Goal: Find specific page/section: Find specific page/section

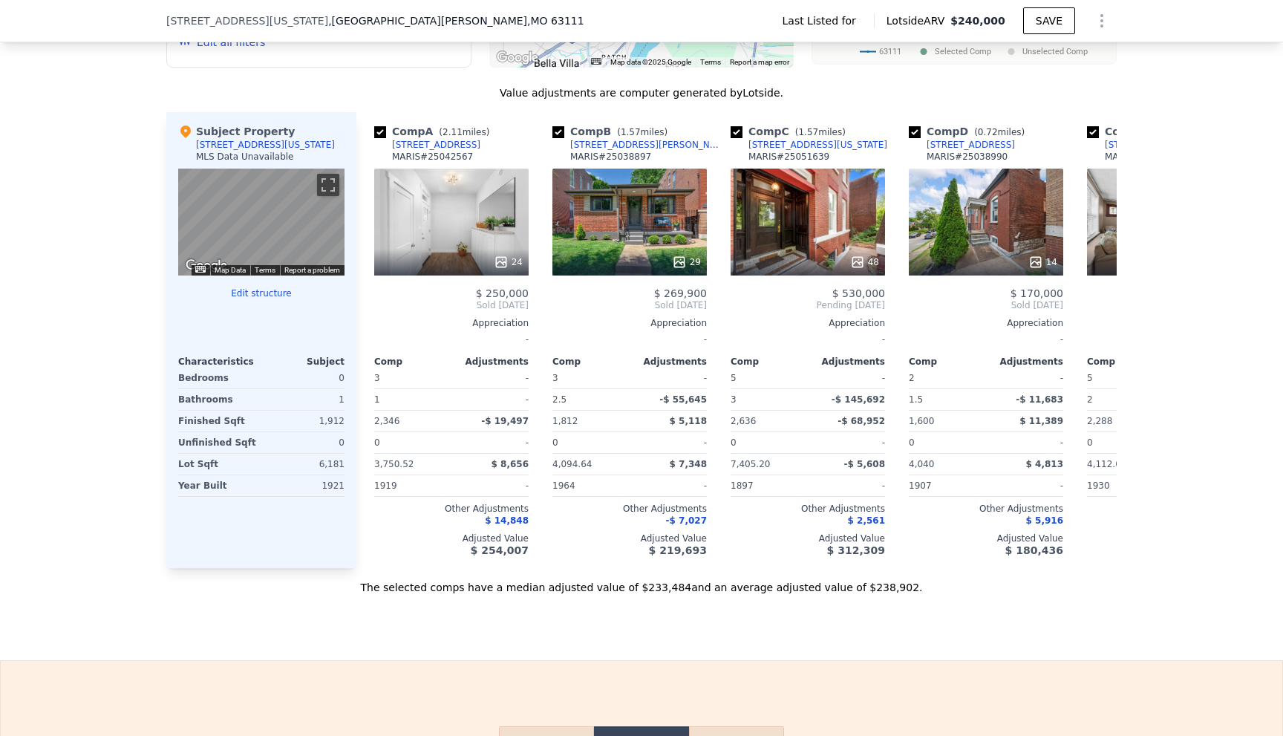
scroll to position [1480, 0]
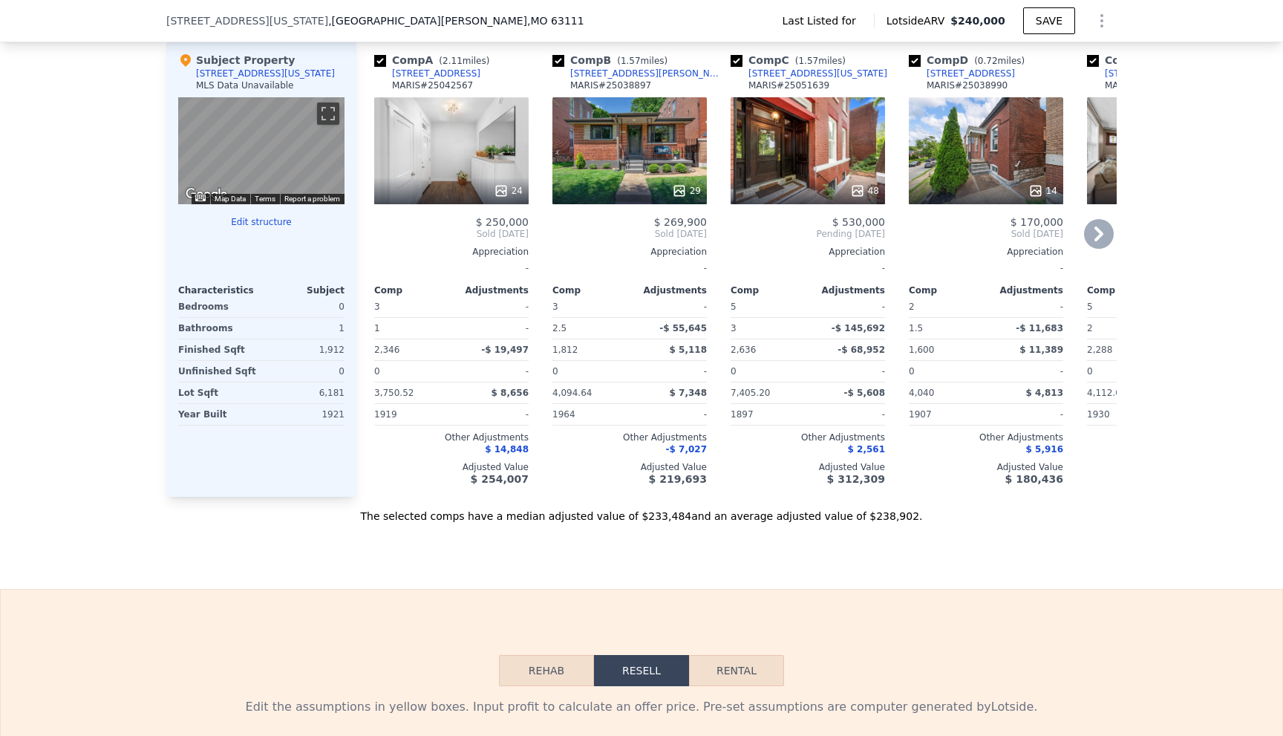
click at [1100, 238] on icon at bounding box center [1099, 234] width 30 height 30
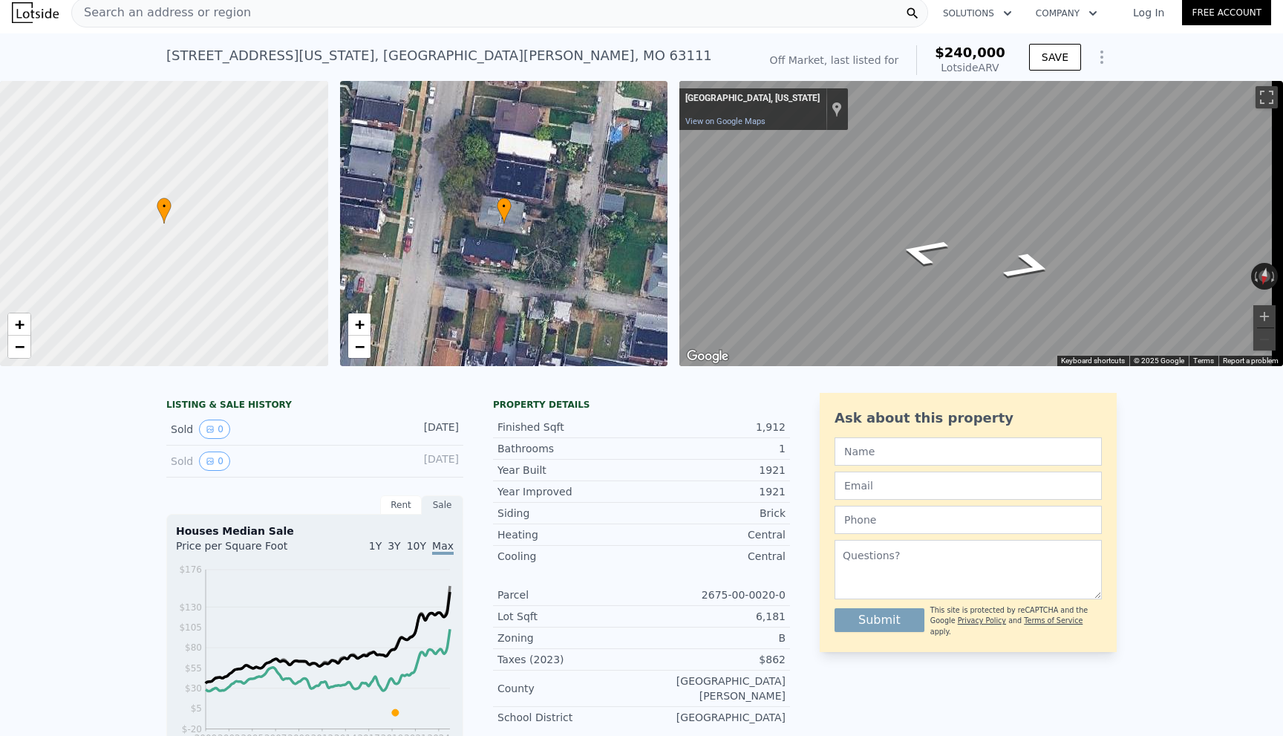
scroll to position [0, 0]
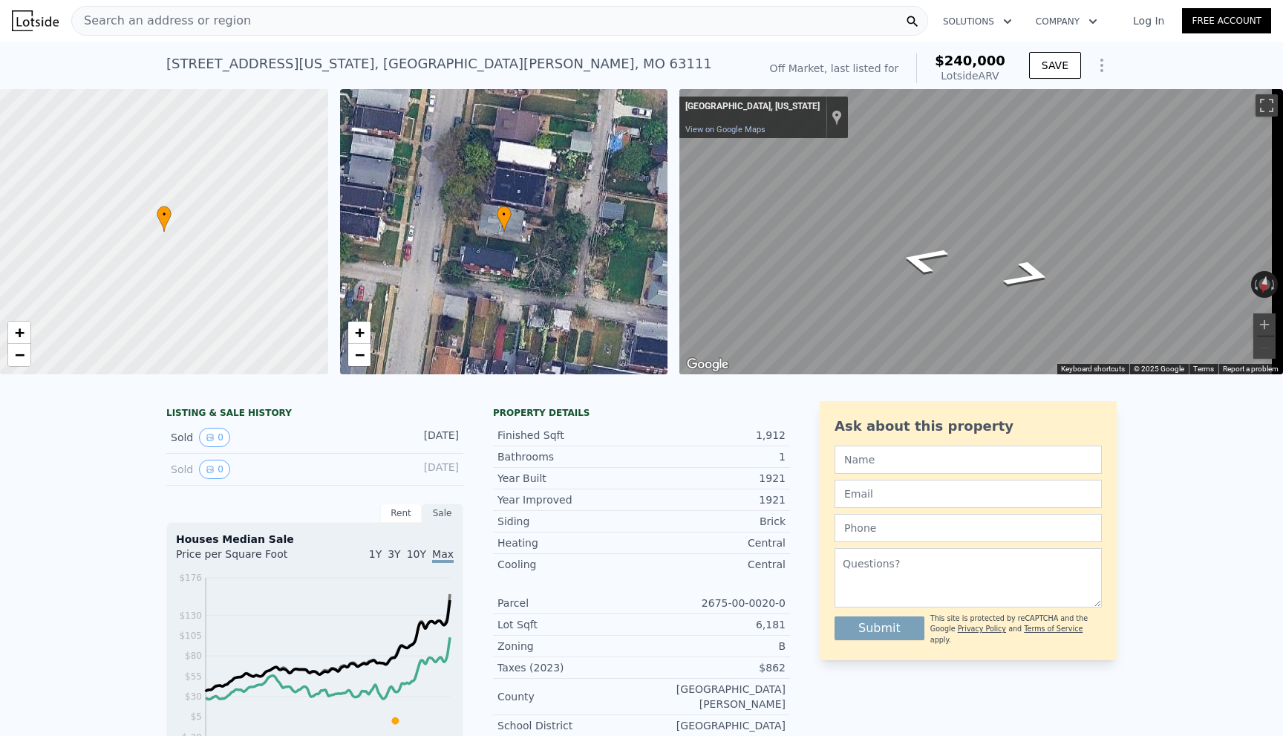
click at [173, 29] on span "Search an address or region" at bounding box center [161, 21] width 179 height 18
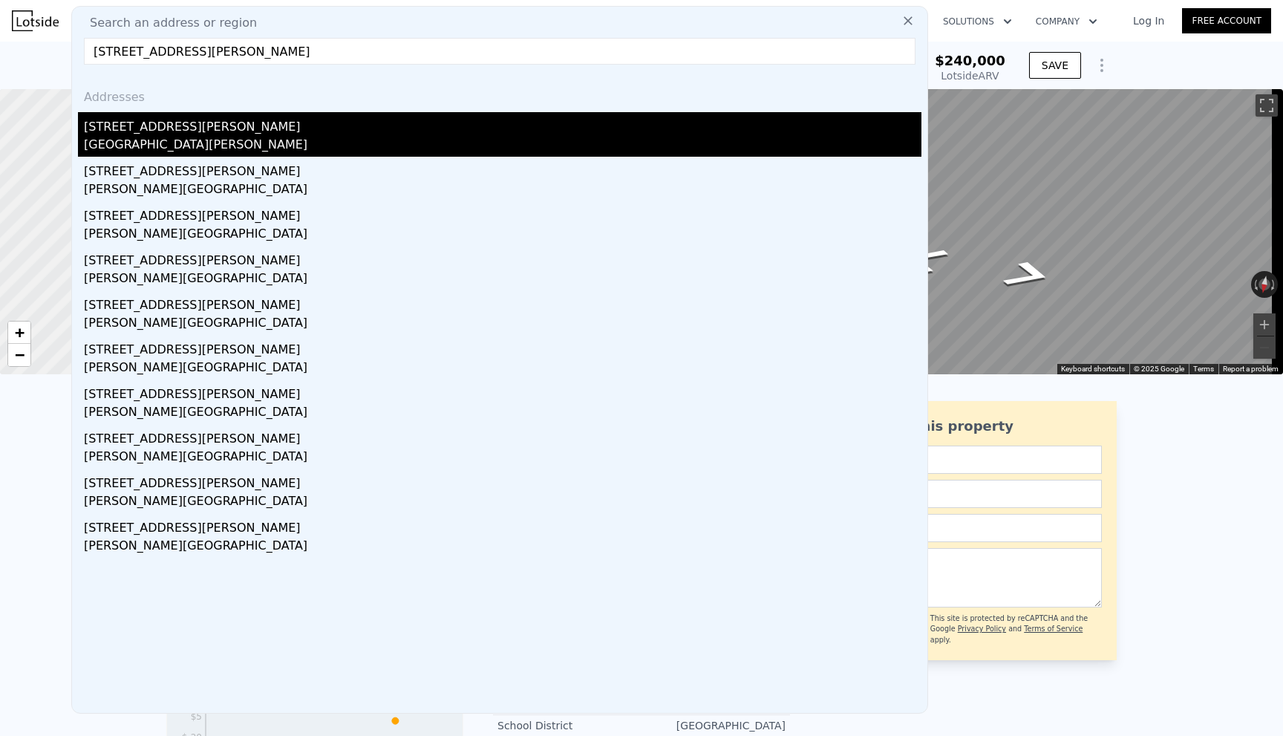
type input "[STREET_ADDRESS][PERSON_NAME]"
click at [128, 137] on div "[GEOGRAPHIC_DATA][PERSON_NAME]" at bounding box center [502, 146] width 837 height 21
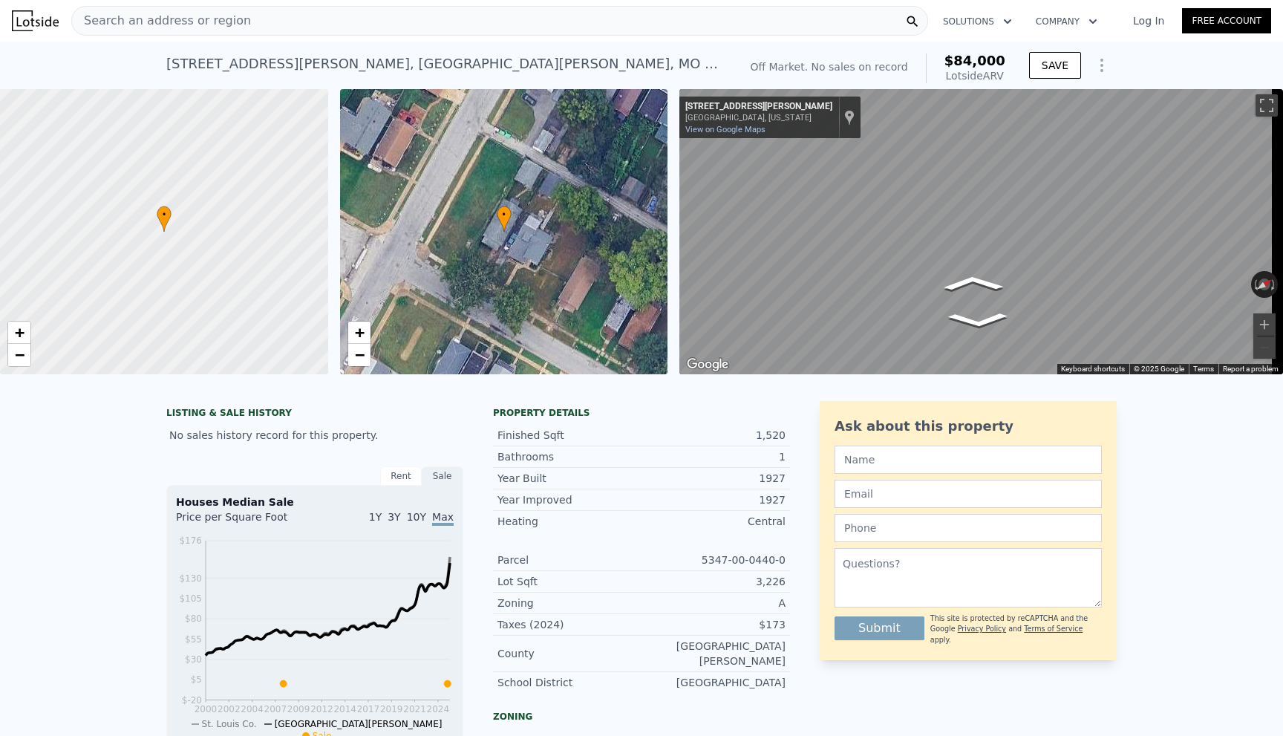
click at [1278, 231] on div "Search an address or region Solutions Company Open main menu Log In Free Accoun…" at bounding box center [641, 368] width 1283 height 736
click at [1282, 280] on div "Search an address or region Solutions Company Open main menu Log In Free Accoun…" at bounding box center [641, 368] width 1283 height 736
click at [209, 38] on div "Search an address or region Solutions Company Open main menu Log In Free Account" at bounding box center [641, 21] width 1259 height 36
click at [209, 26] on span "Search an address or region" at bounding box center [161, 21] width 179 height 18
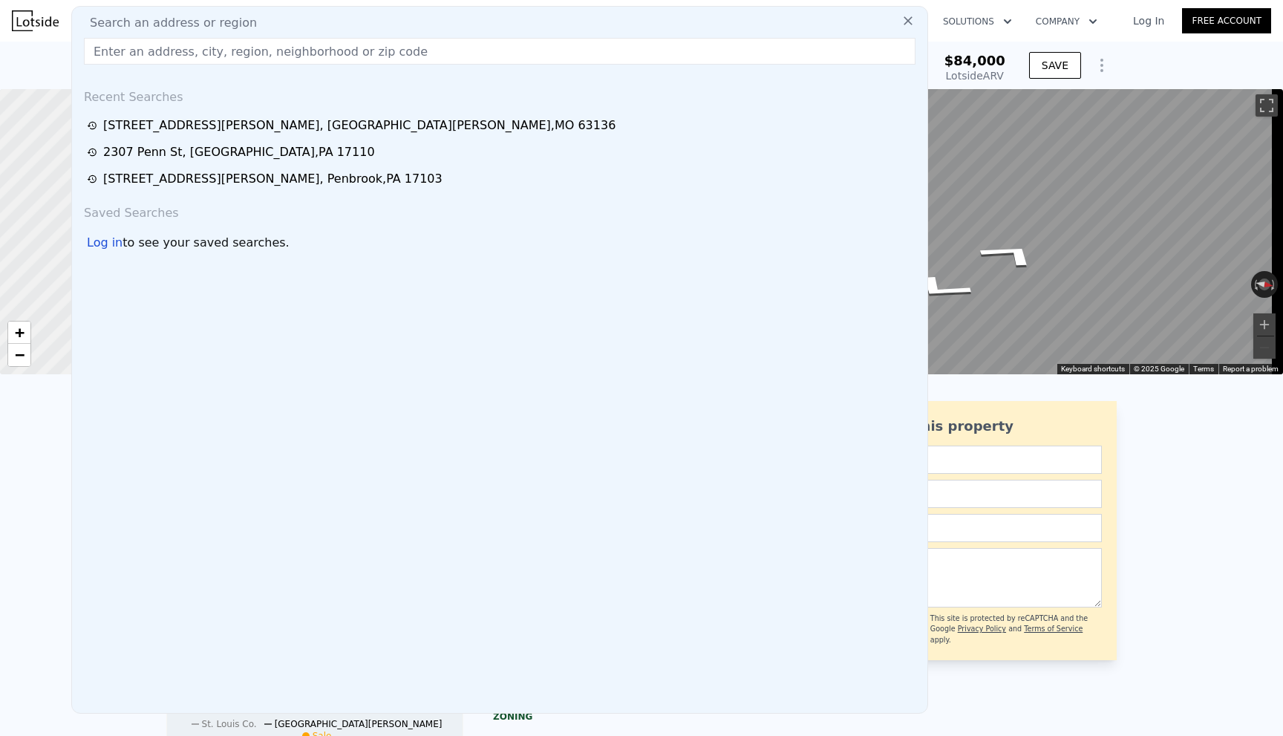
drag, startPoint x: 209, startPoint y: 44, endPoint x: 153, endPoint y: 67, distance: 60.9
click at [152, 68] on div "Search an address or region Recent Searches [STREET_ADDRESS][GEOGRAPHIC_DATA][P…" at bounding box center [499, 360] width 857 height 708
paste input "[STREET_ADDRESS][PERSON_NAME]"
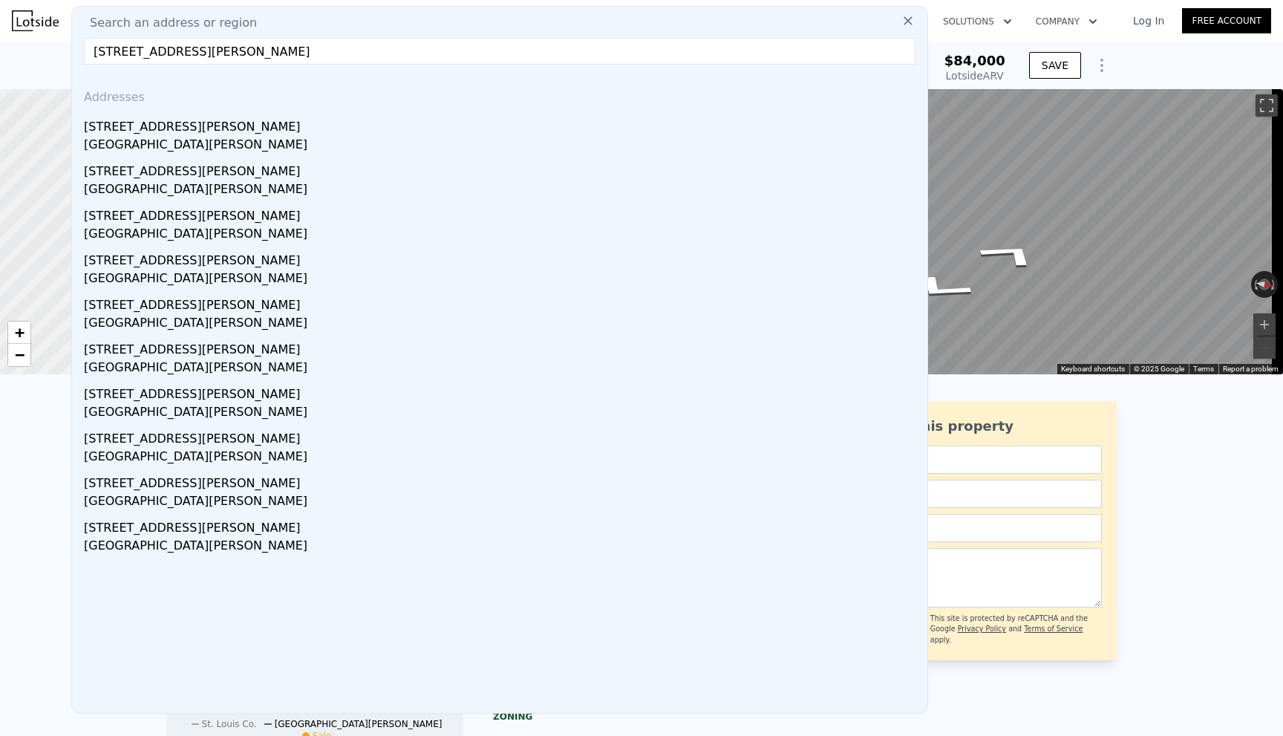
type input "[STREET_ADDRESS][PERSON_NAME]"
click at [224, 122] on div "[STREET_ADDRESS][PERSON_NAME]" at bounding box center [502, 124] width 837 height 24
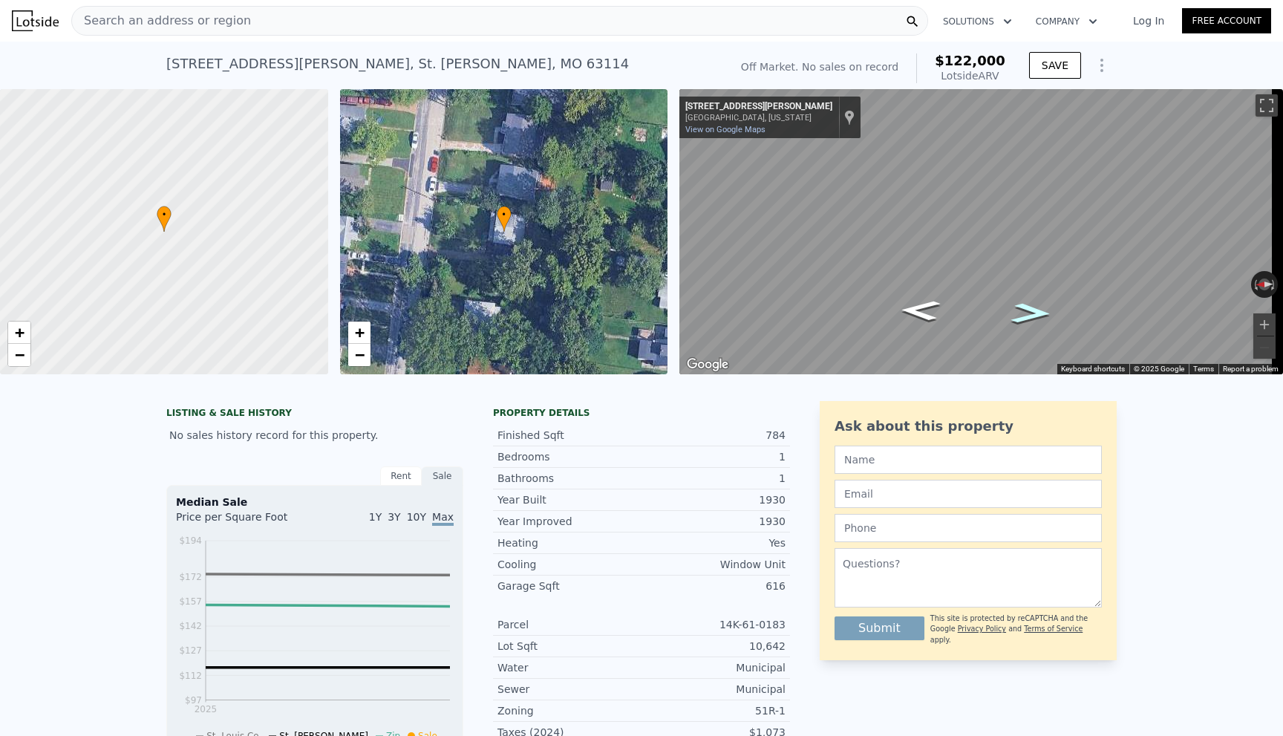
click at [1031, 302] on icon "Go South, Ridgeway Ave" at bounding box center [1031, 313] width 74 height 30
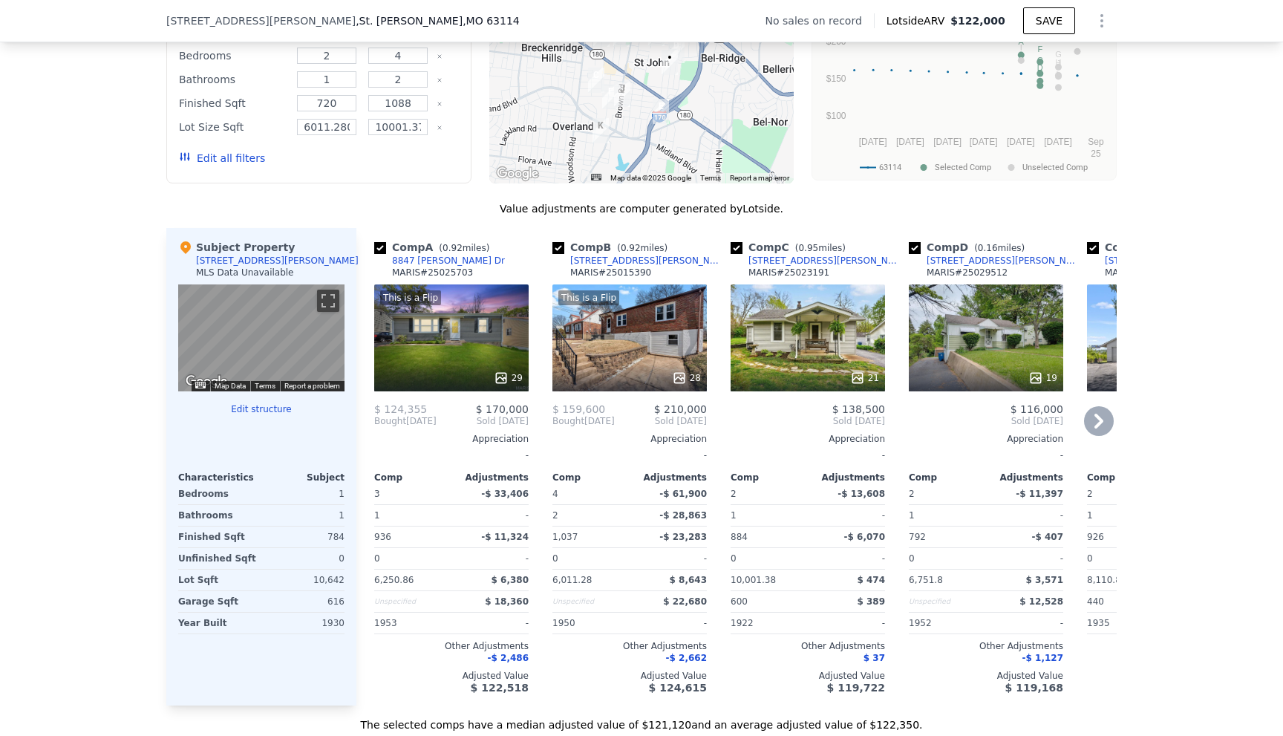
scroll to position [1257, 0]
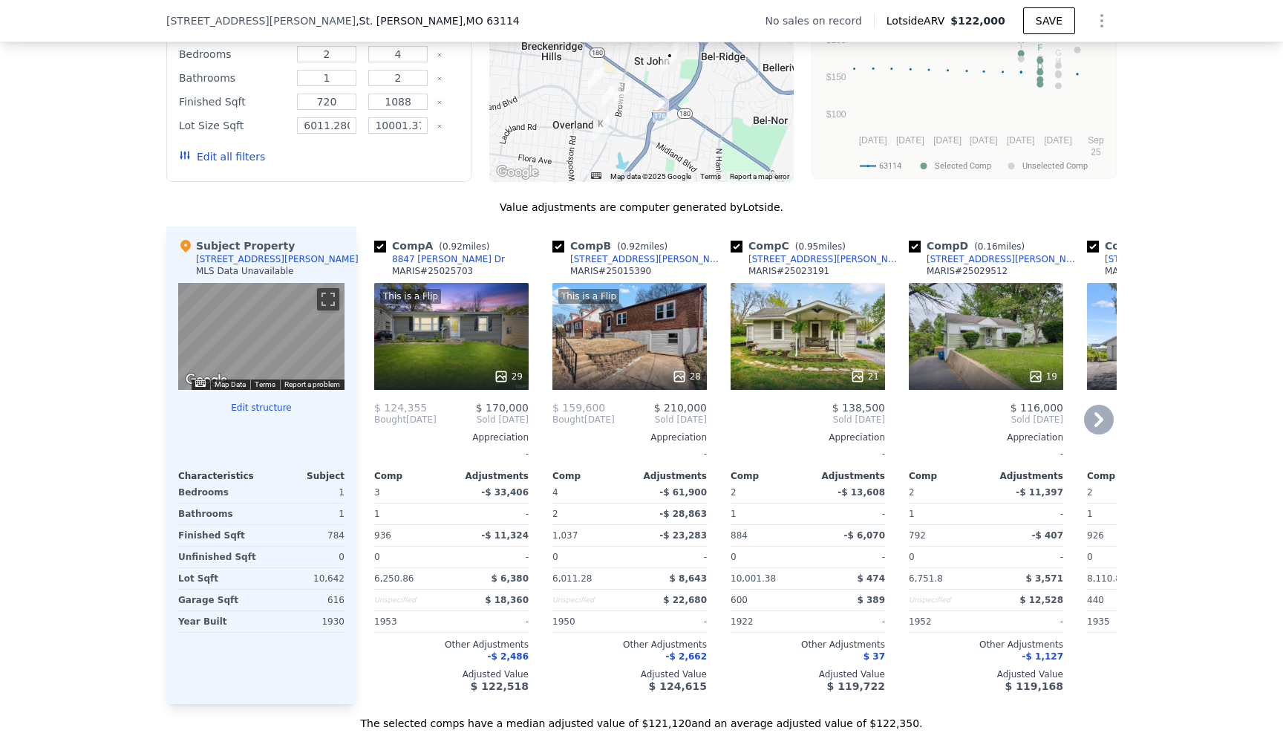
click at [1103, 431] on icon at bounding box center [1099, 420] width 30 height 30
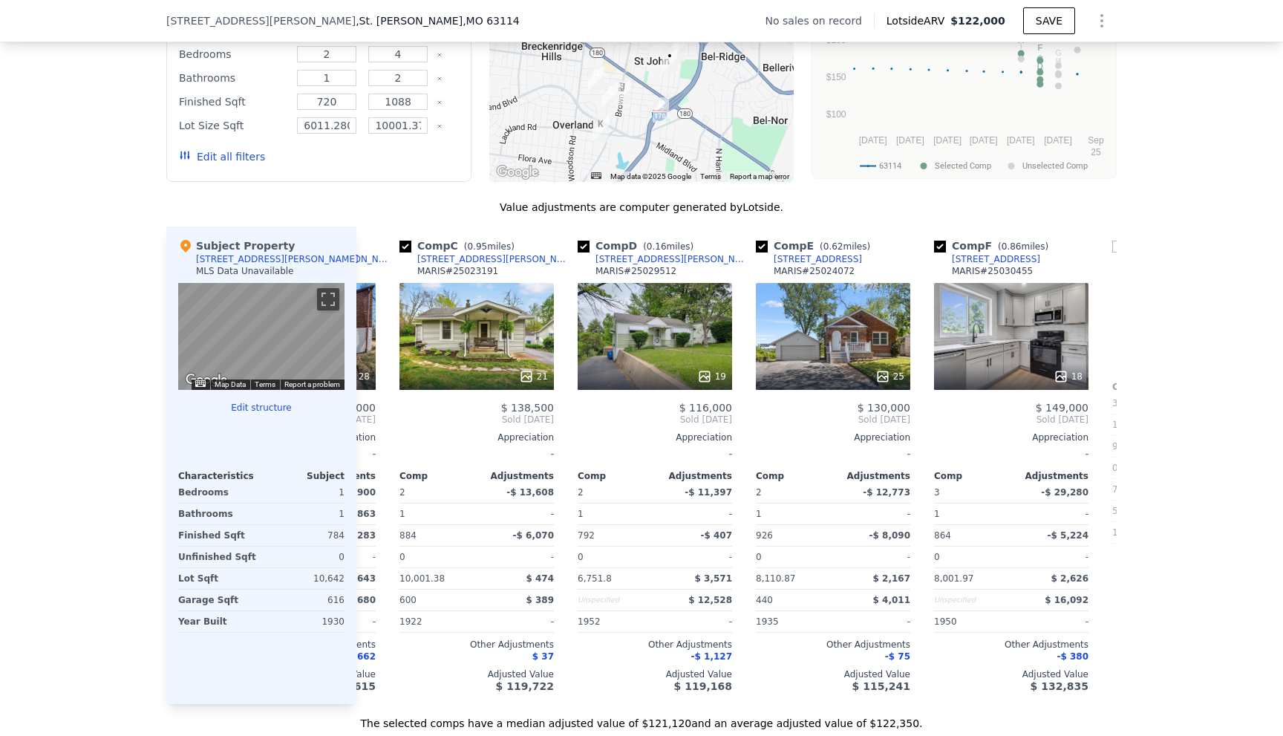
scroll to position [0, 356]
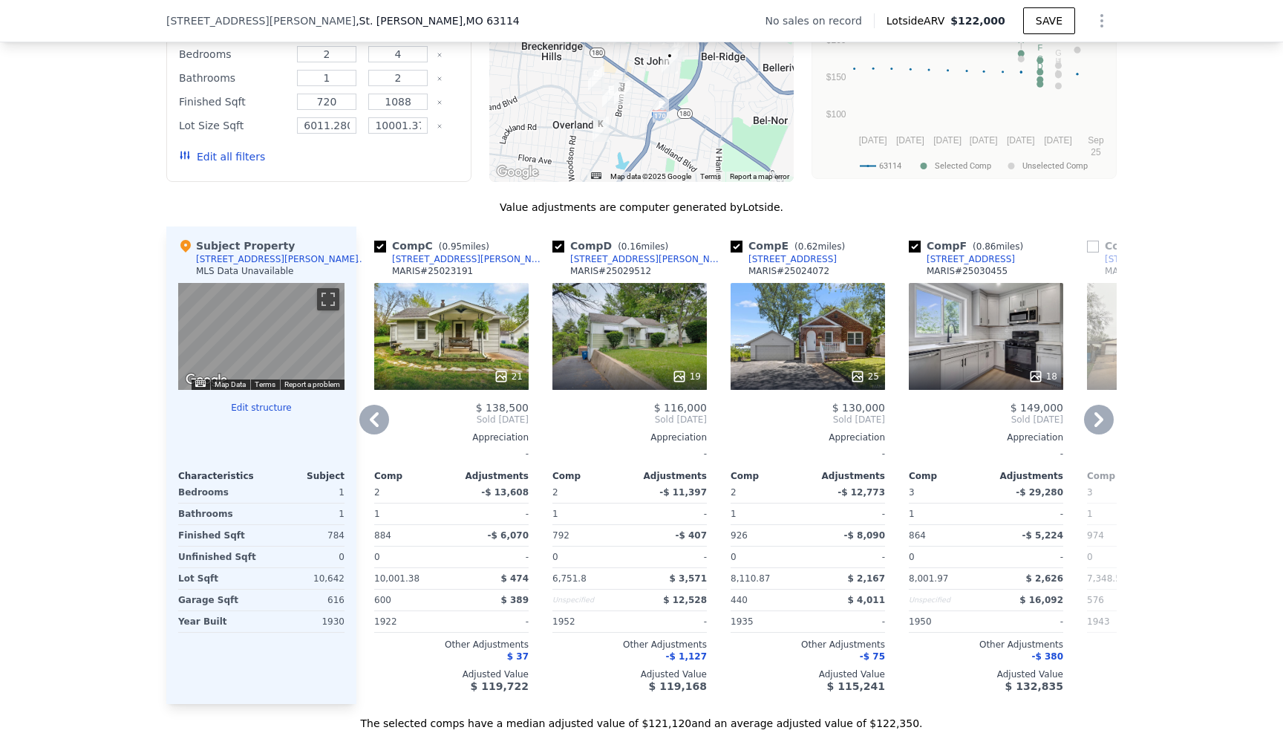
click at [1103, 431] on icon at bounding box center [1099, 420] width 30 height 30
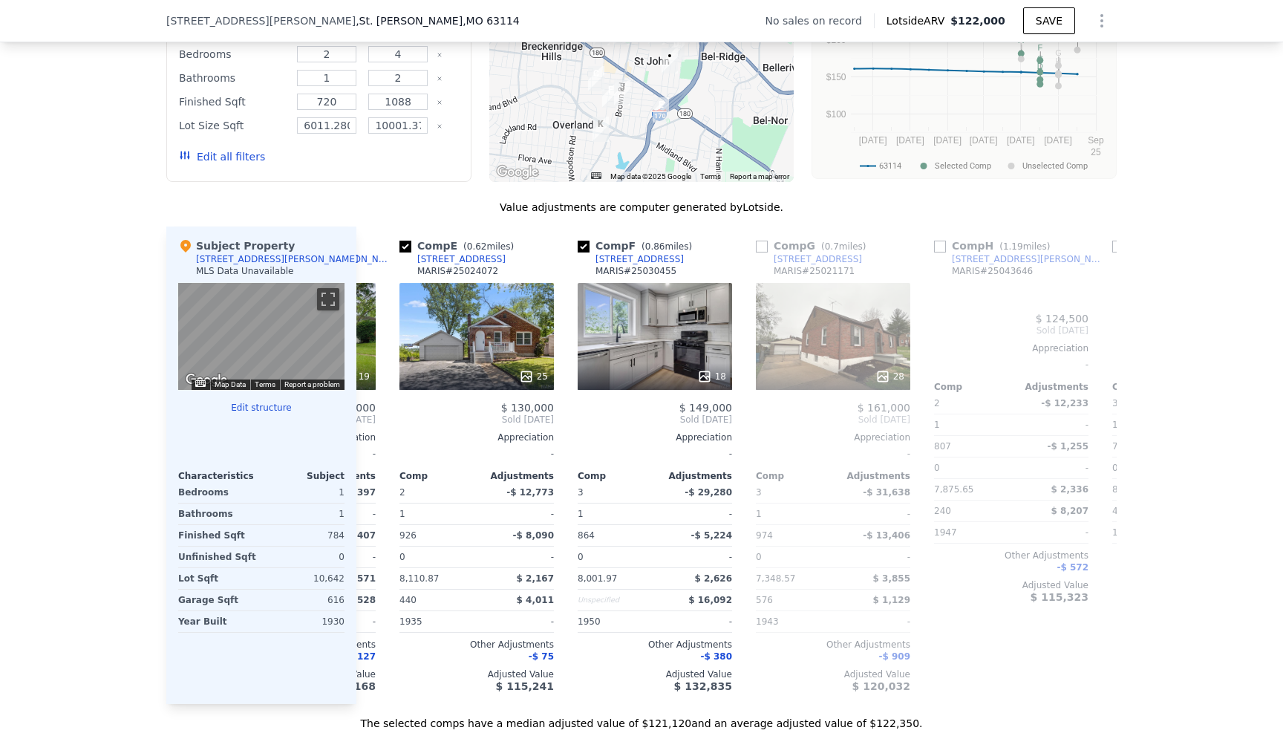
scroll to position [0, 713]
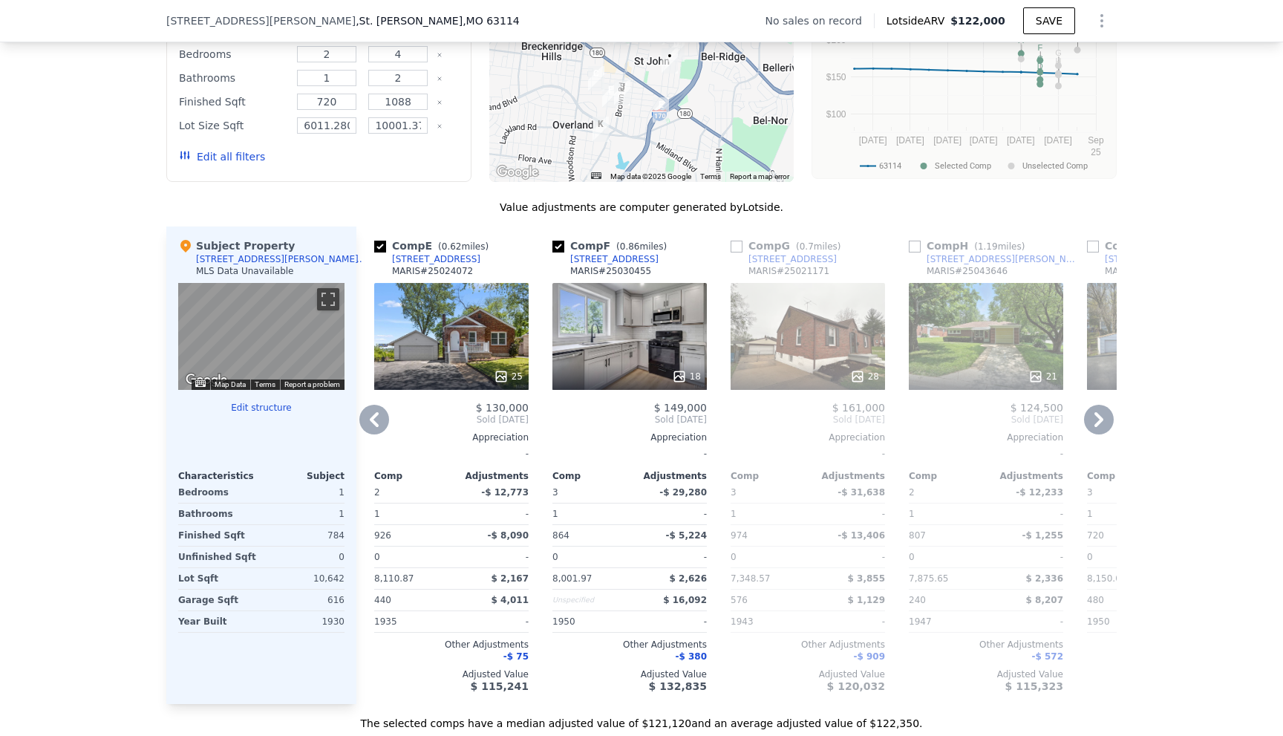
click at [1084, 428] on icon at bounding box center [1099, 420] width 30 height 30
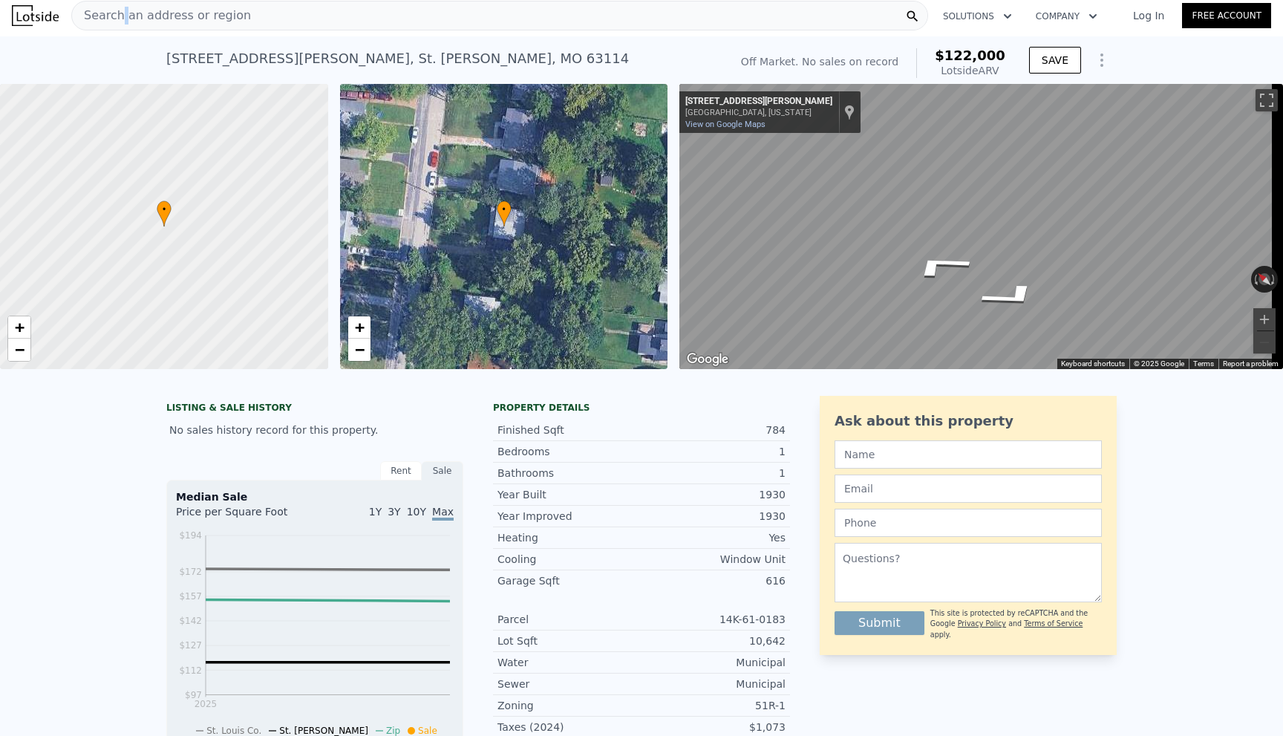
scroll to position [0, 0]
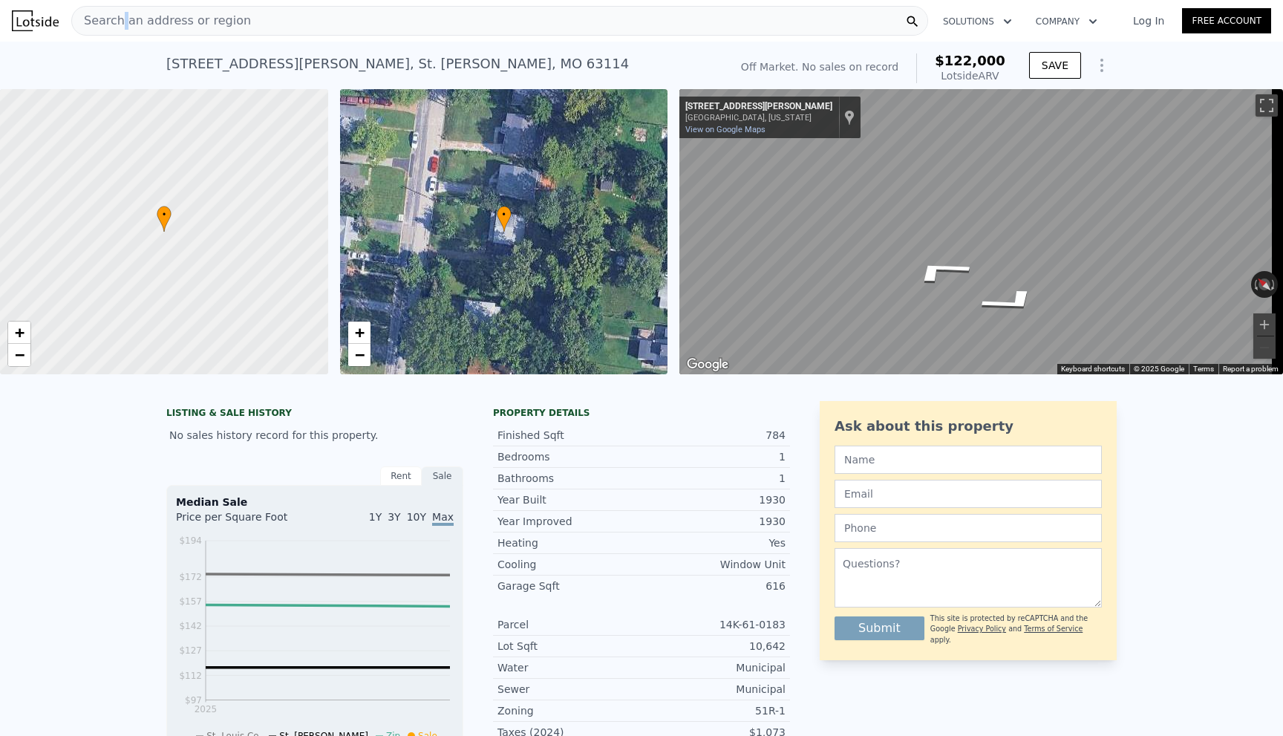
click at [120, 10] on div "Search an address or region" at bounding box center [161, 21] width 179 height 28
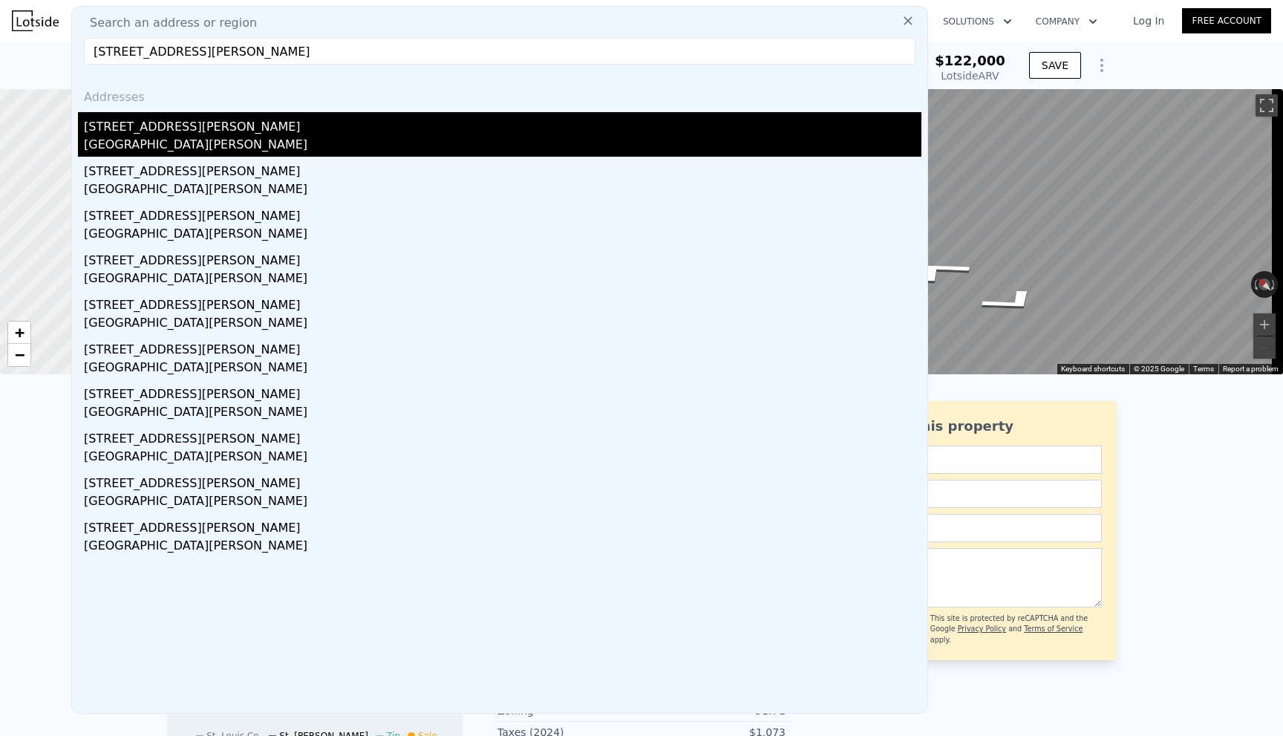
type input "[STREET_ADDRESS][PERSON_NAME]"
click at [99, 127] on div "[STREET_ADDRESS][PERSON_NAME]" at bounding box center [502, 124] width 837 height 24
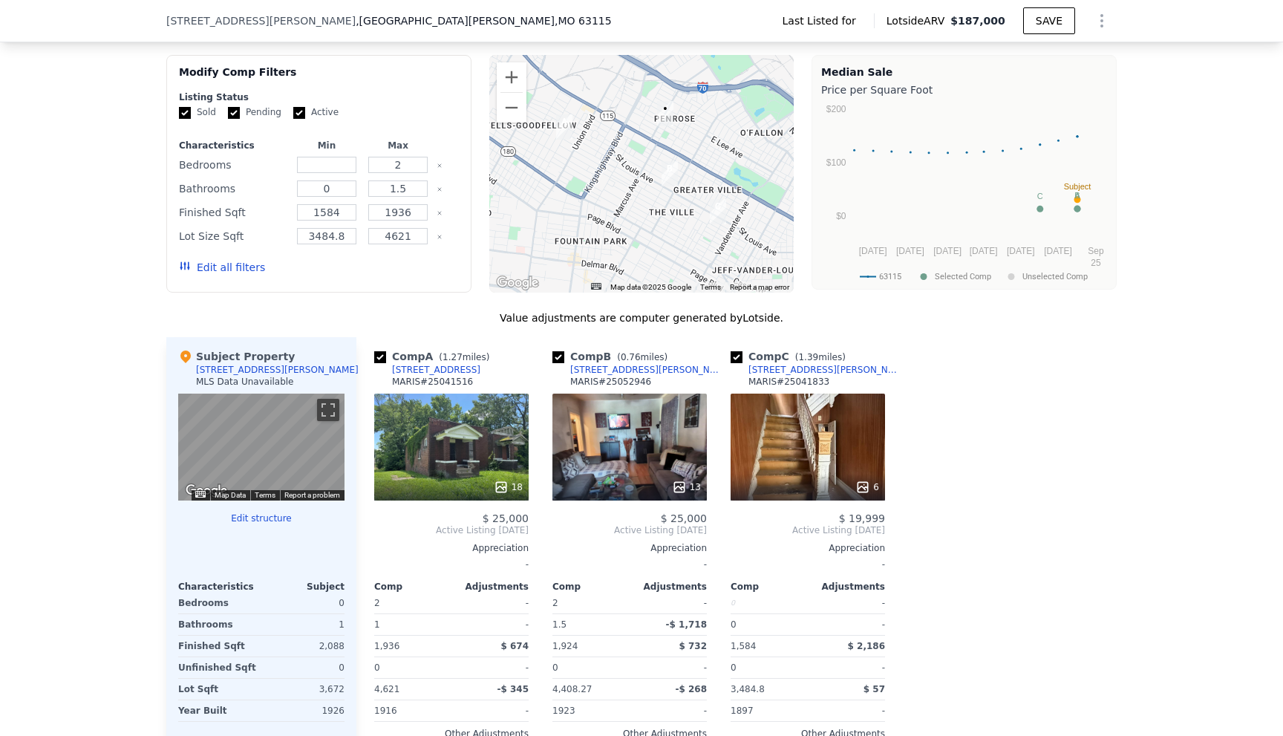
scroll to position [1183, 0]
